Goal: Task Accomplishment & Management: Use online tool/utility

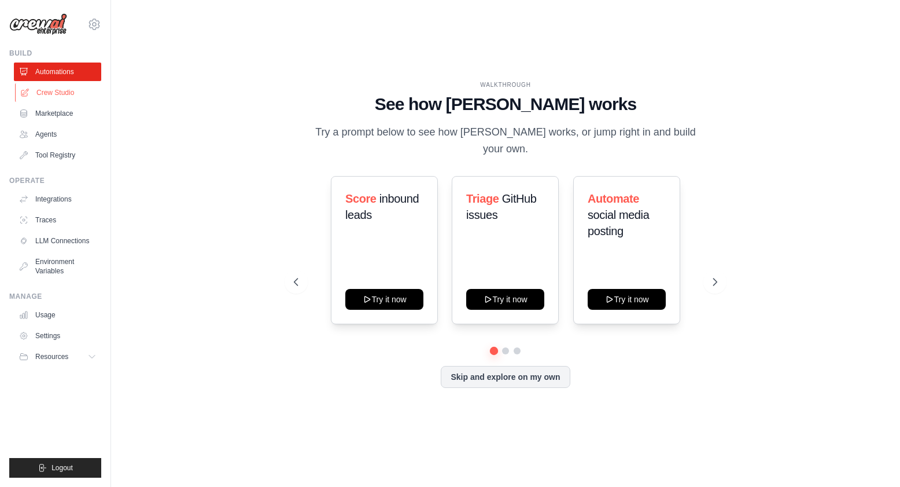
click at [80, 95] on link "Crew Studio" at bounding box center [58, 92] width 87 height 19
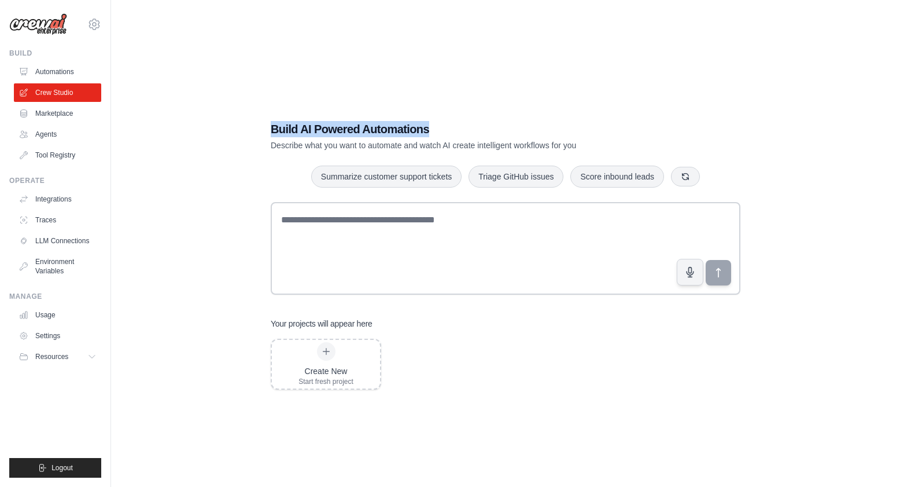
drag, startPoint x: 273, startPoint y: 126, endPoint x: 479, endPoint y: 129, distance: 206.0
click at [479, 129] on h1 "Build AI Powered Automations" at bounding box center [465, 129] width 389 height 16
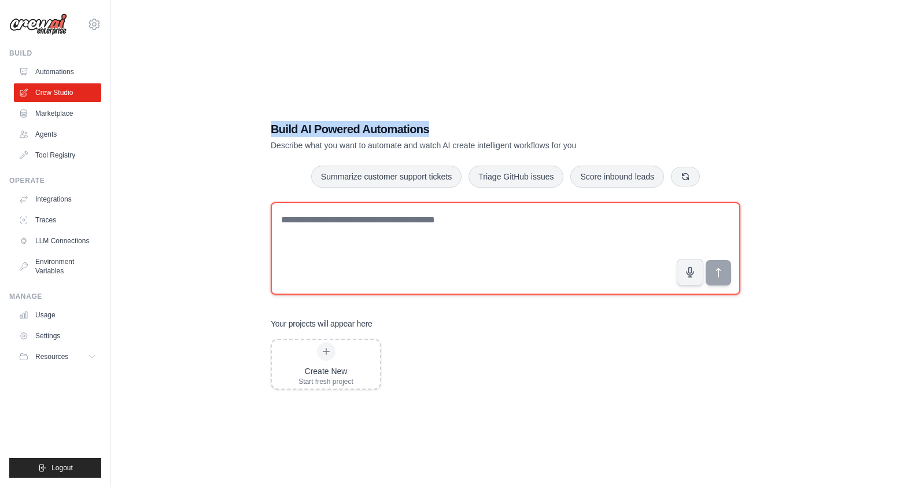
click at [389, 255] on textarea at bounding box center [506, 248] width 470 height 93
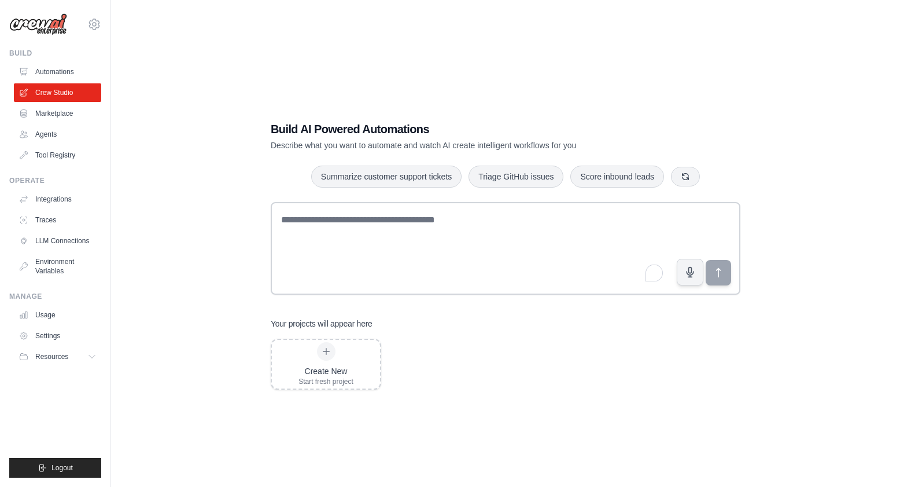
click at [164, 175] on div "Build AI Powered Automations Describe what you want to automate and watch AI cr…" at bounding box center [506, 255] width 752 height 487
click at [69, 117] on link "Marketplace" at bounding box center [58, 113] width 87 height 19
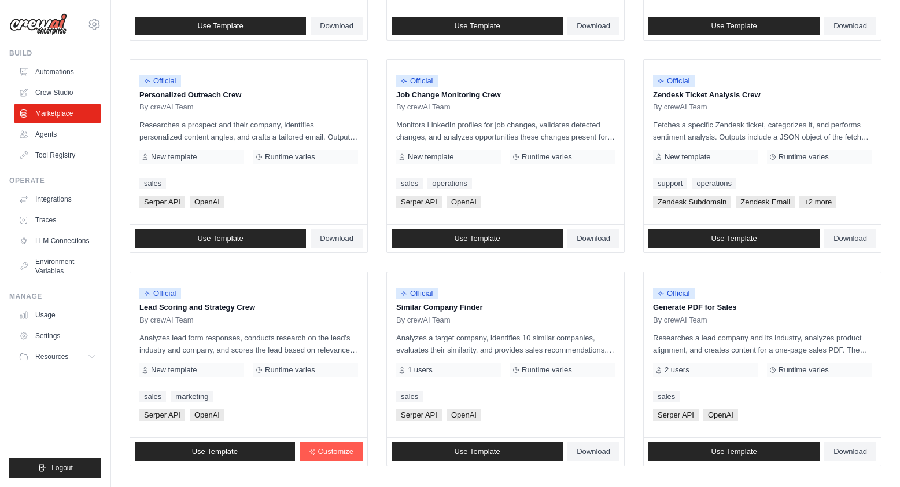
scroll to position [586, 0]
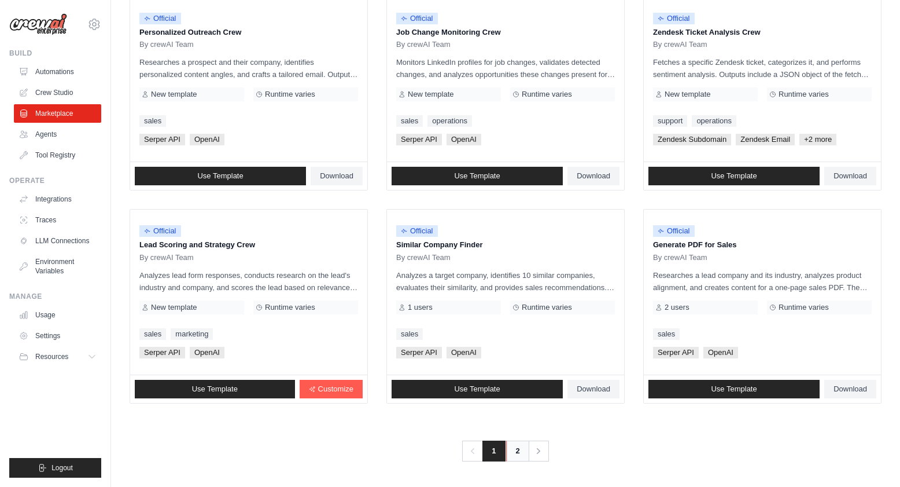
click at [522, 447] on link "2" at bounding box center [517, 450] width 23 height 21
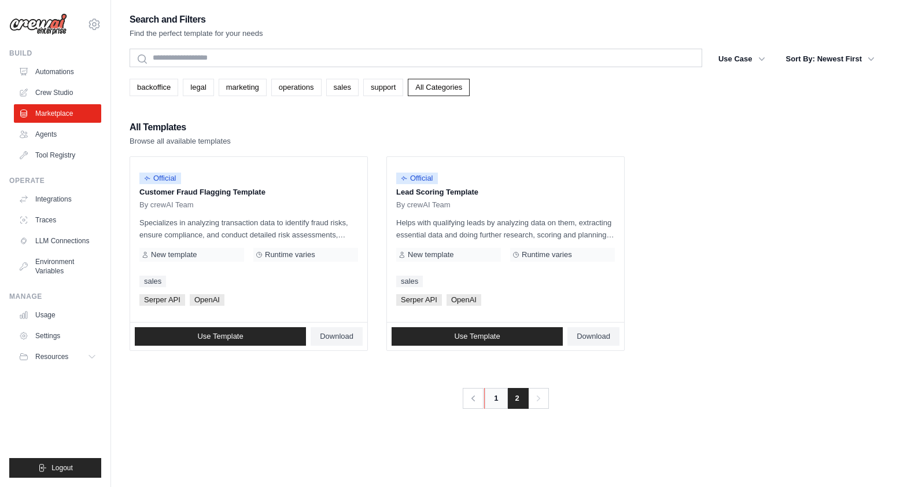
click at [499, 396] on link "1" at bounding box center [495, 398] width 23 height 21
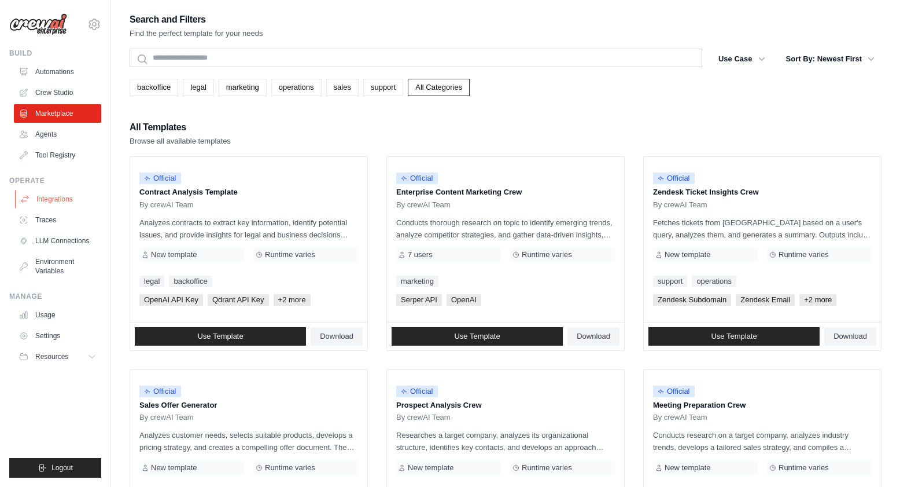
click at [43, 197] on link "Integrations" at bounding box center [58, 199] width 87 height 19
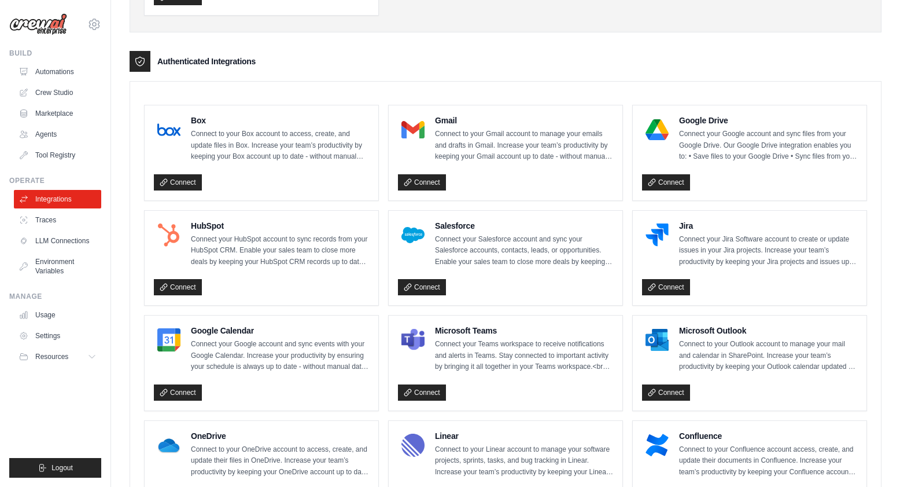
scroll to position [281, 0]
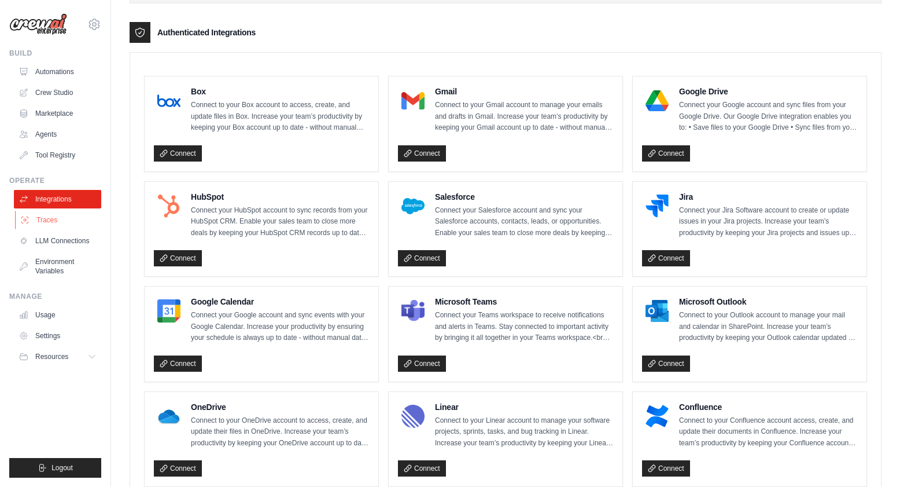
click at [57, 220] on link "Traces" at bounding box center [58, 220] width 87 height 19
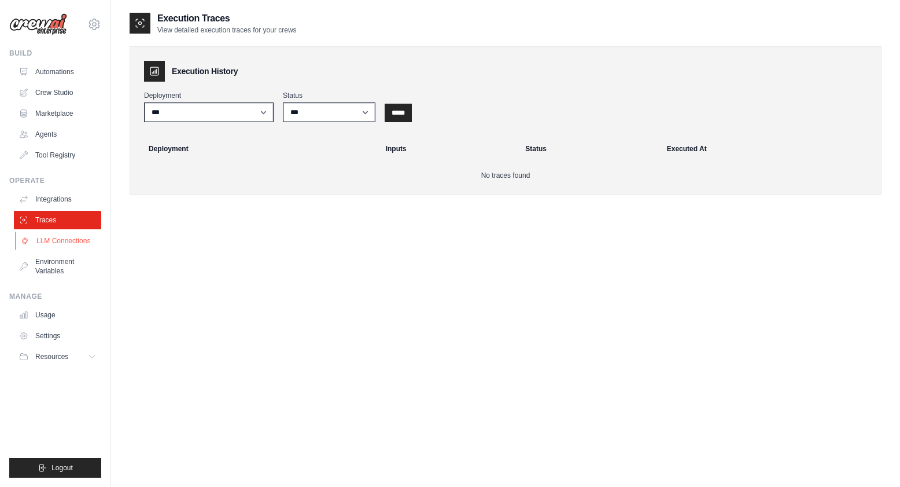
click at [65, 241] on link "LLM Connections" at bounding box center [58, 240] width 87 height 19
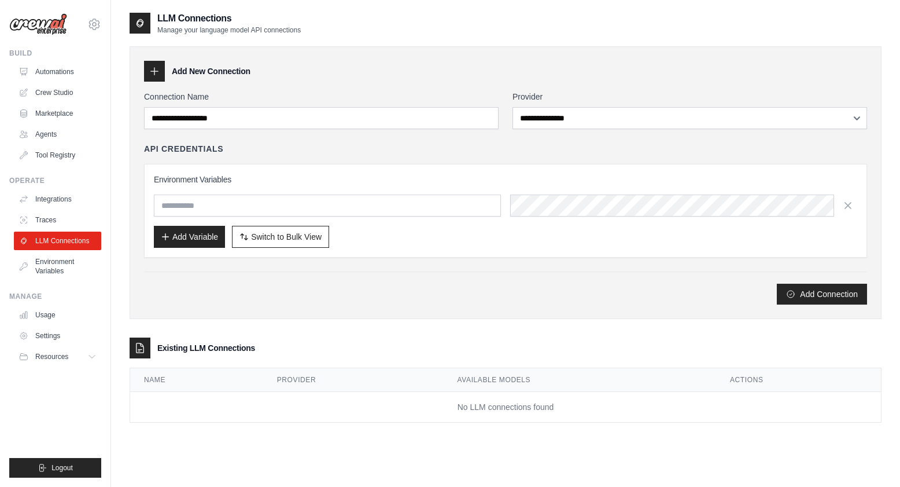
scroll to position [23, 0]
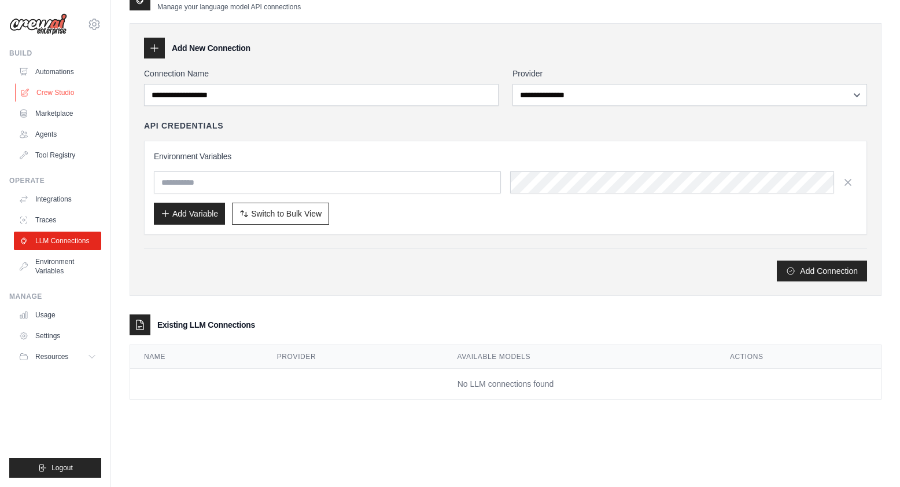
click at [50, 95] on link "Crew Studio" at bounding box center [58, 92] width 87 height 19
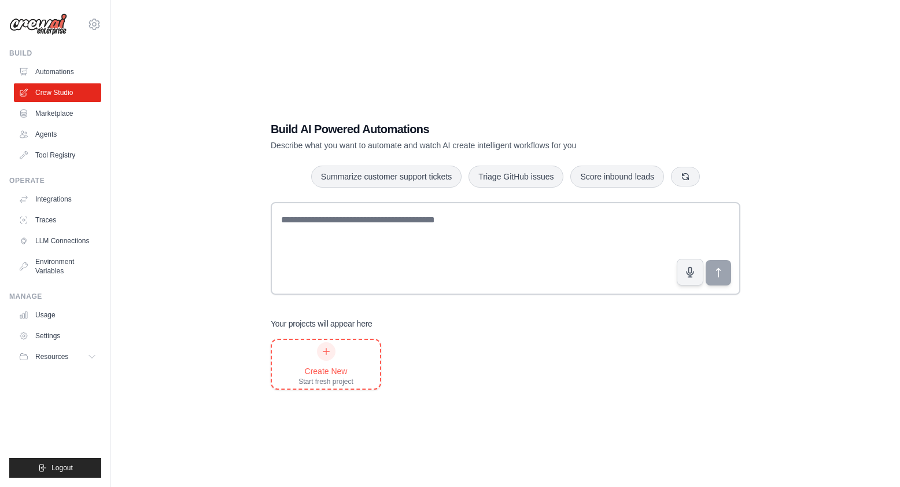
click at [325, 347] on icon at bounding box center [326, 351] width 9 height 9
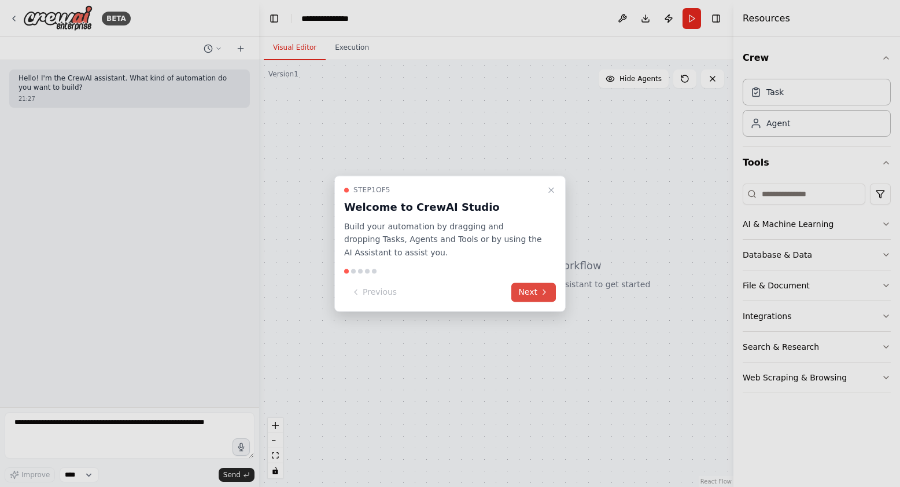
click at [536, 285] on button "Next" at bounding box center [534, 291] width 45 height 19
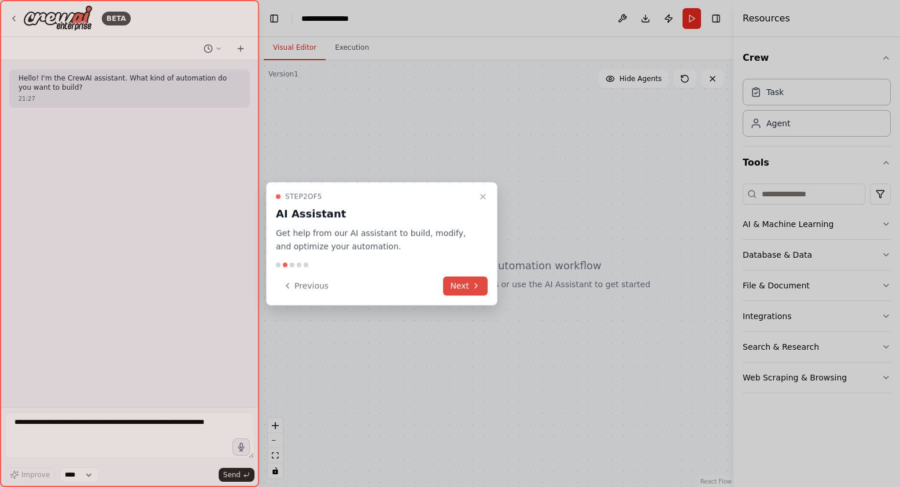
click at [459, 289] on button "Next" at bounding box center [465, 285] width 45 height 19
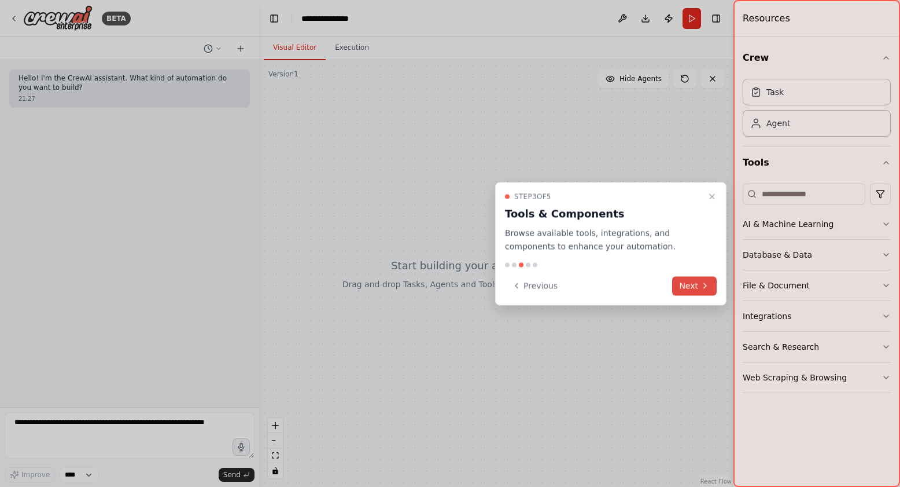
click at [692, 281] on button "Next" at bounding box center [694, 285] width 45 height 19
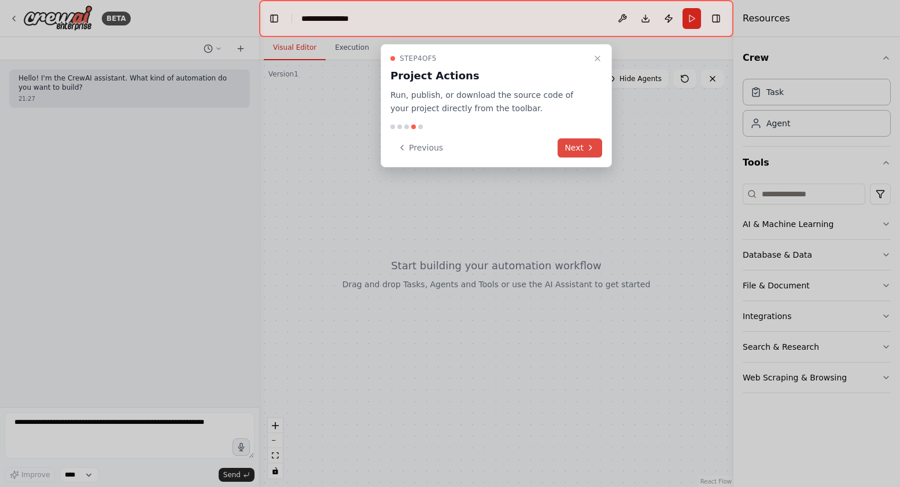
click at [594, 150] on icon at bounding box center [590, 147] width 9 height 9
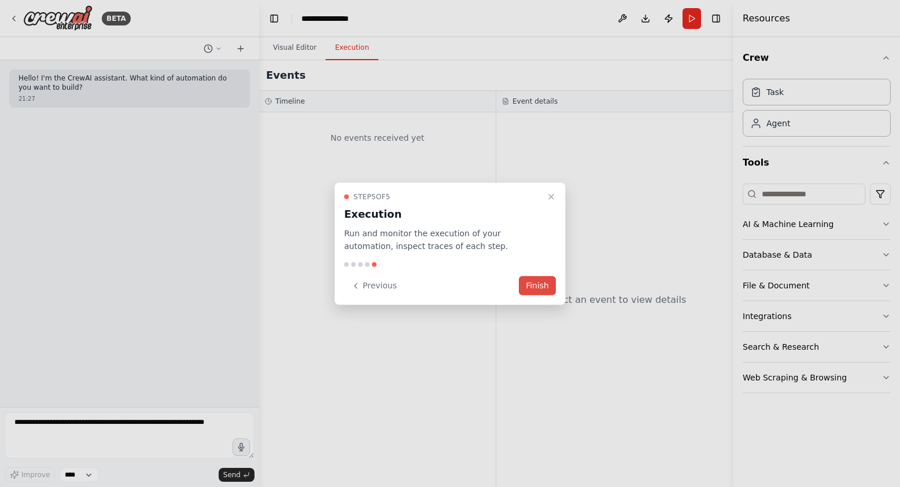
click at [536, 285] on button "Finish" at bounding box center [537, 285] width 37 height 19
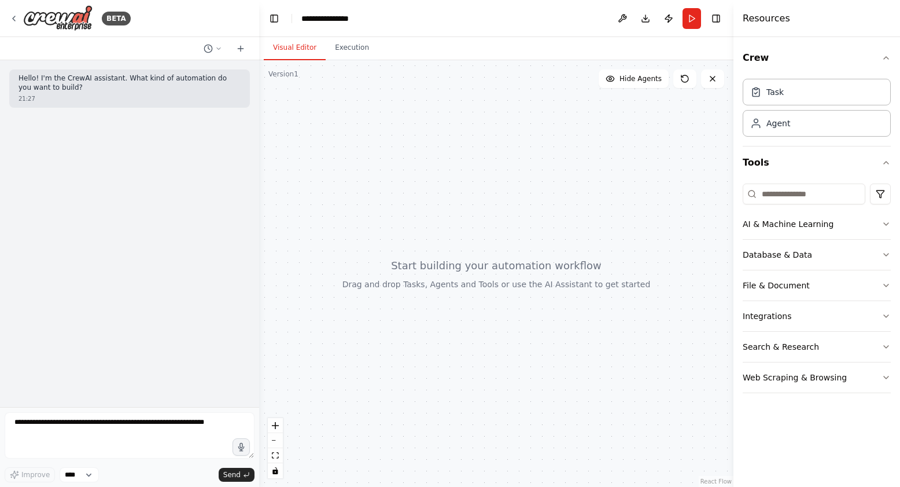
click at [425, 218] on div at bounding box center [496, 273] width 475 height 426
click at [154, 439] on textarea at bounding box center [130, 435] width 250 height 46
click at [792, 220] on button "AI & Machine Learning" at bounding box center [817, 224] width 148 height 30
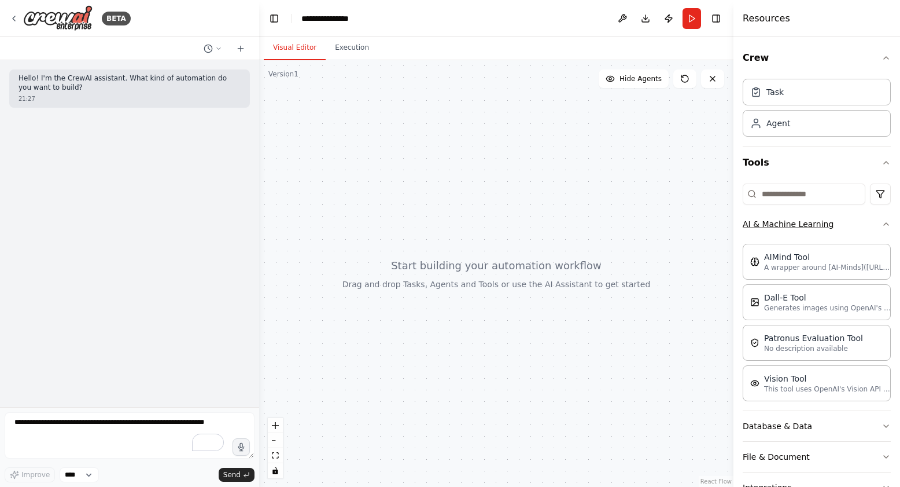
click at [862, 226] on button "AI & Machine Learning" at bounding box center [817, 224] width 148 height 30
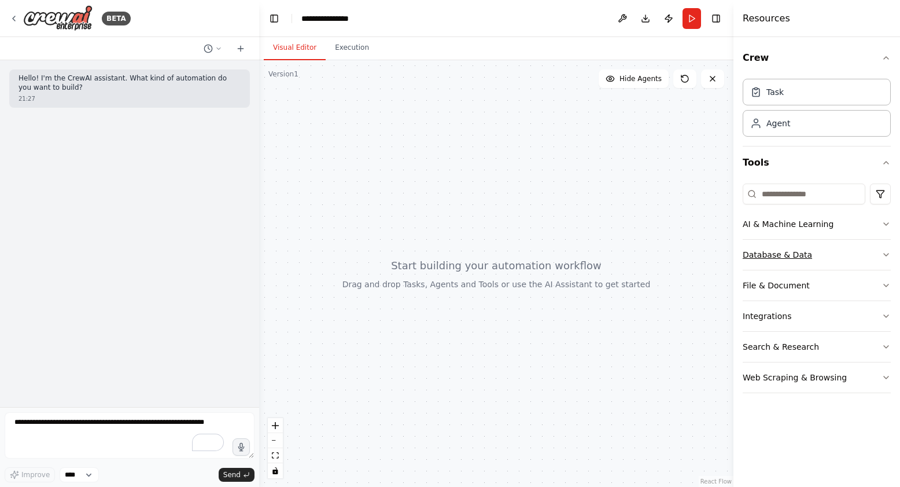
click at [832, 259] on button "Database & Data" at bounding box center [817, 255] width 148 height 30
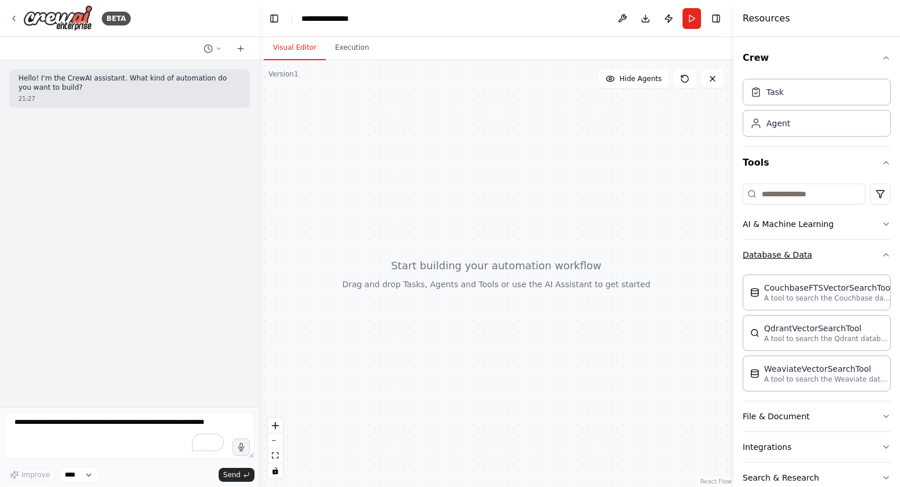
click at [832, 258] on button "Database & Data" at bounding box center [817, 255] width 148 height 30
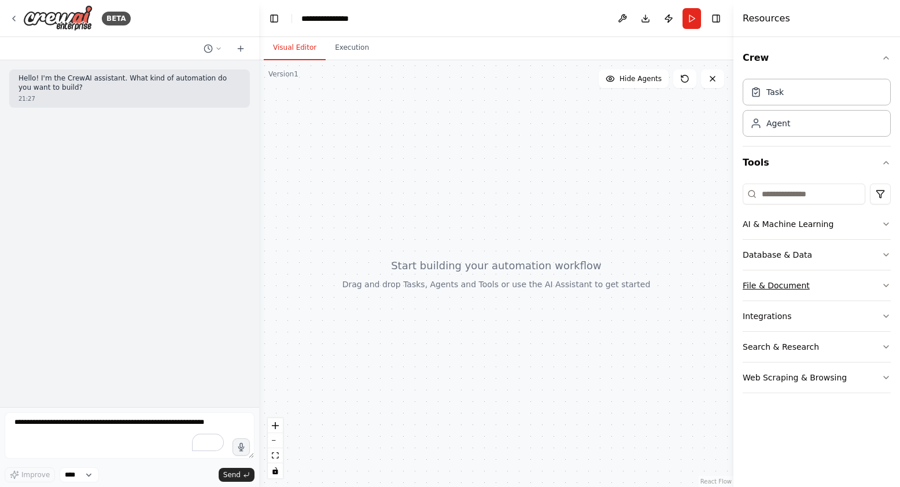
click at [830, 281] on button "File & Document" at bounding box center [817, 285] width 148 height 30
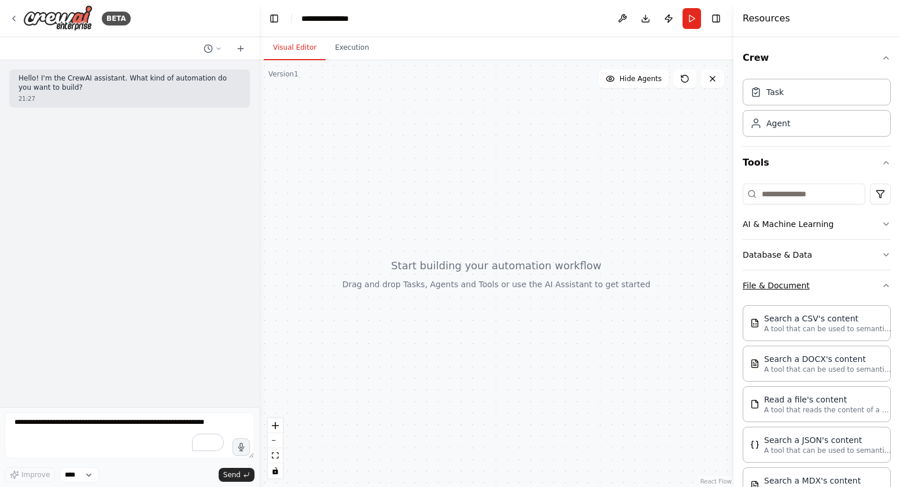
click at [830, 281] on button "File & Document" at bounding box center [817, 285] width 148 height 30
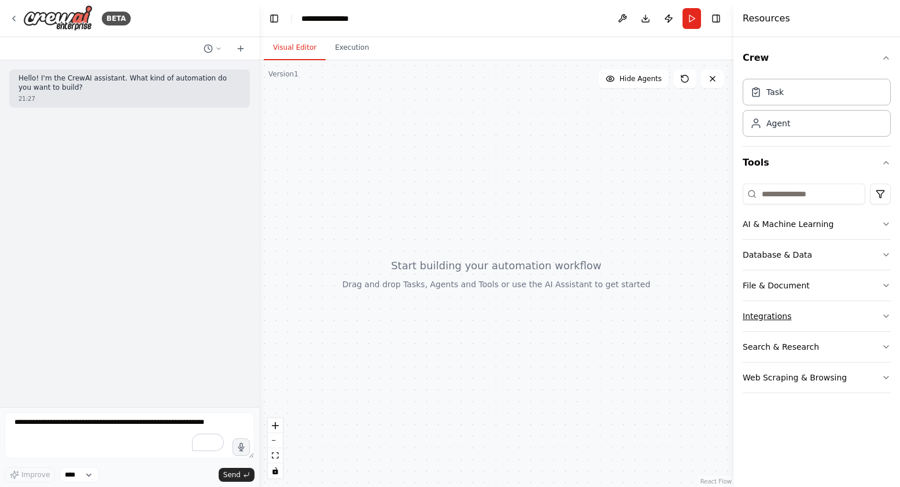
click at [841, 316] on button "Integrations" at bounding box center [817, 316] width 148 height 30
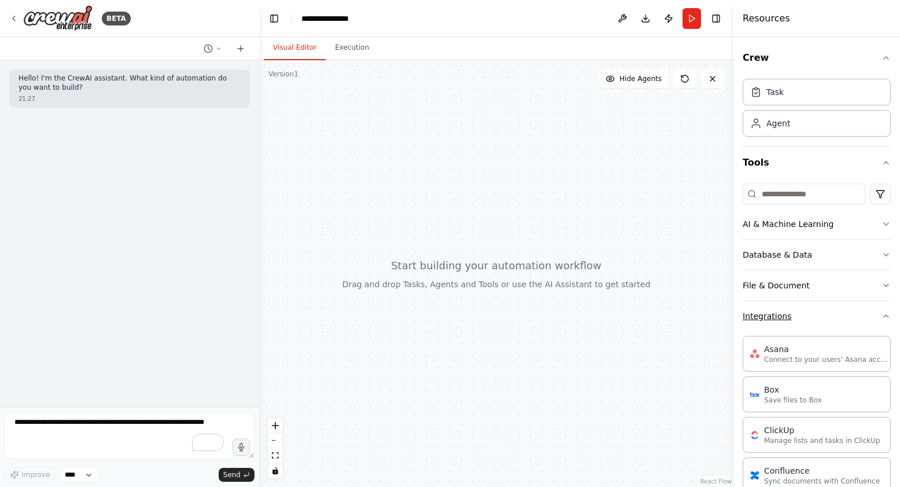
click at [841, 316] on button "Integrations" at bounding box center [817, 316] width 148 height 30
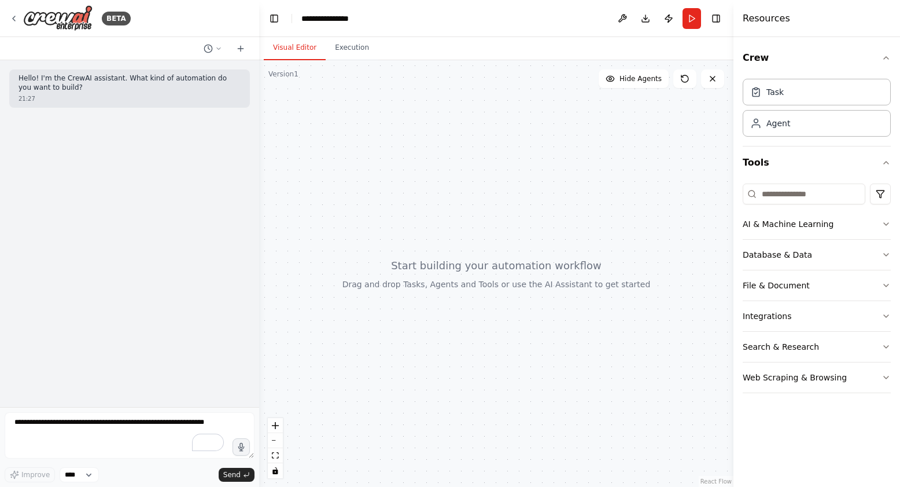
click at [164, 334] on div "Hello! I'm the CrewAI assistant. What kind of automation do you want to build? …" at bounding box center [129, 233] width 259 height 347
